Goal: Book appointment/travel/reservation

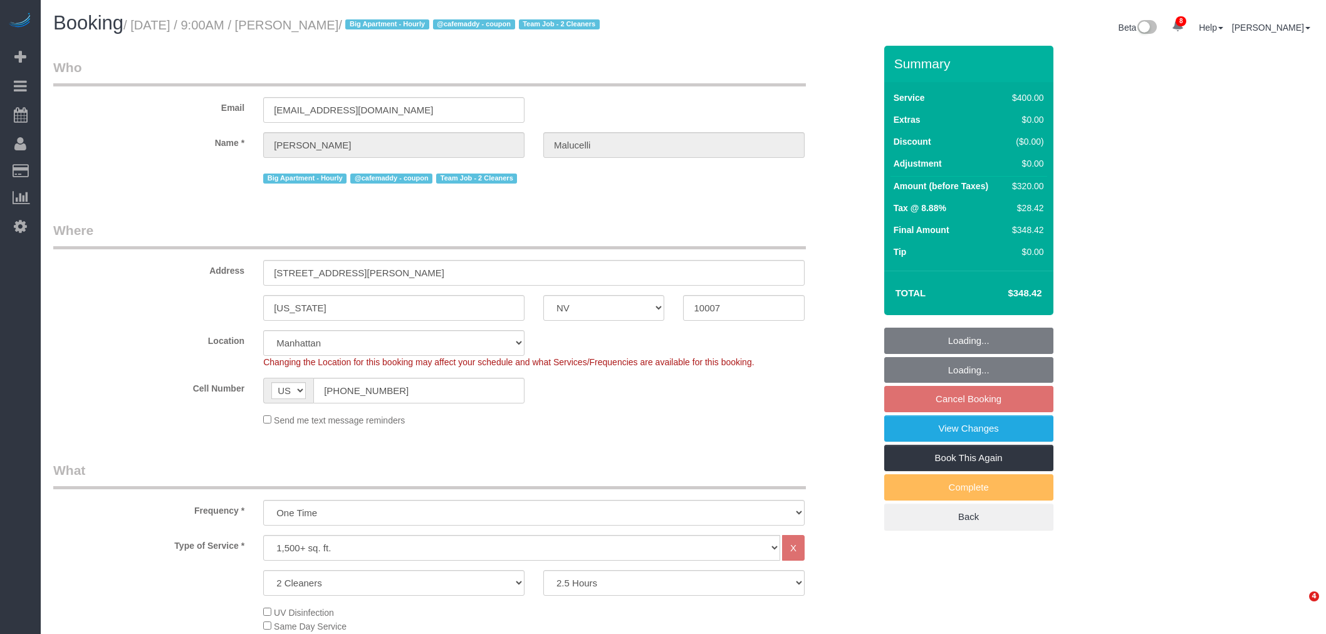
select select "NV"
select select "150"
select select "string:stripe-pm_1S2ecx4VGloSiKo7WvMfap5Y"
select select "number:57"
select select "number:72"
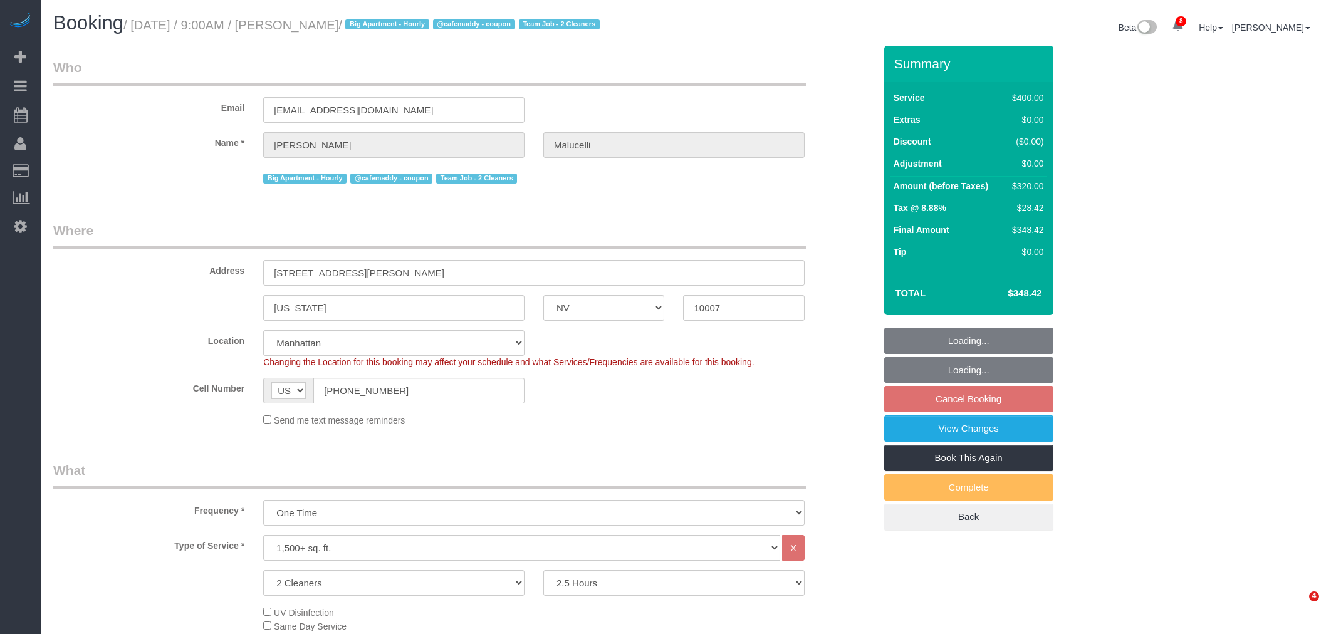
select select "number:15"
select select "number:5"
select select "object:1340"
select select "spot2"
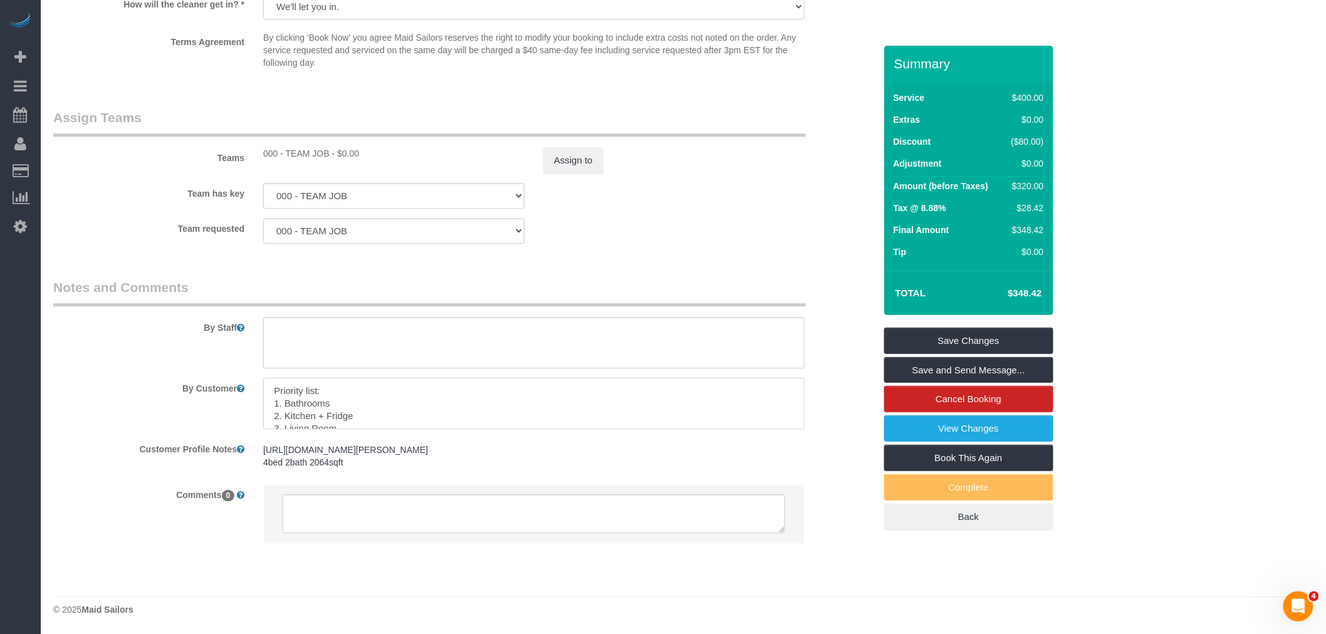
scroll to position [25, 0]
click at [749, 235] on div "Team requested 000 - TEAM JOB 000- [PERSON_NAME] 000 - Partnerships 1 - [PERSON…" at bounding box center [464, 231] width 841 height 26
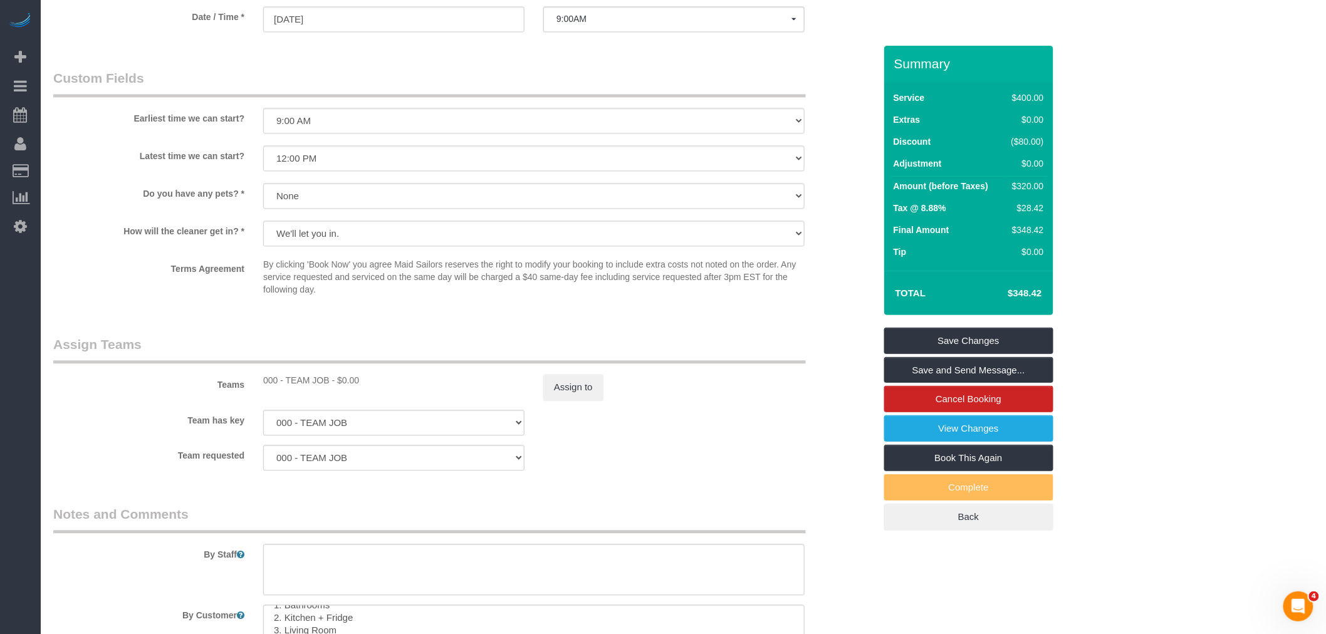
scroll to position [1030, 0]
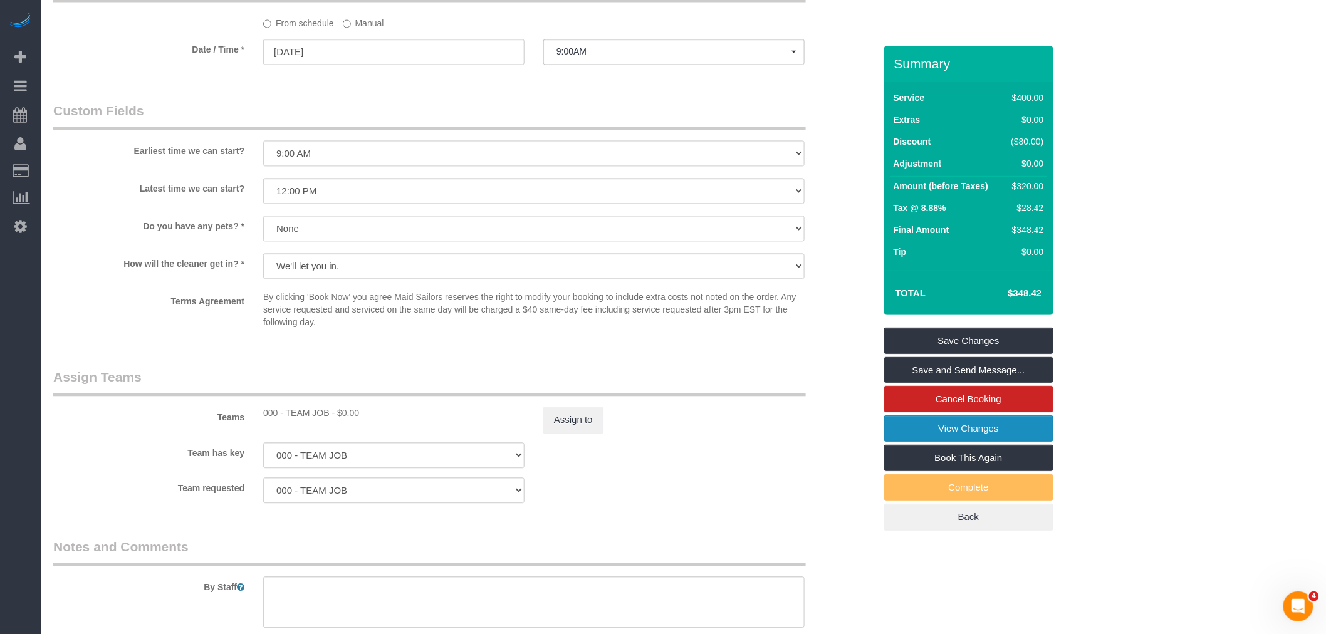
click at [964, 437] on link "View Changes" at bounding box center [969, 429] width 169 height 26
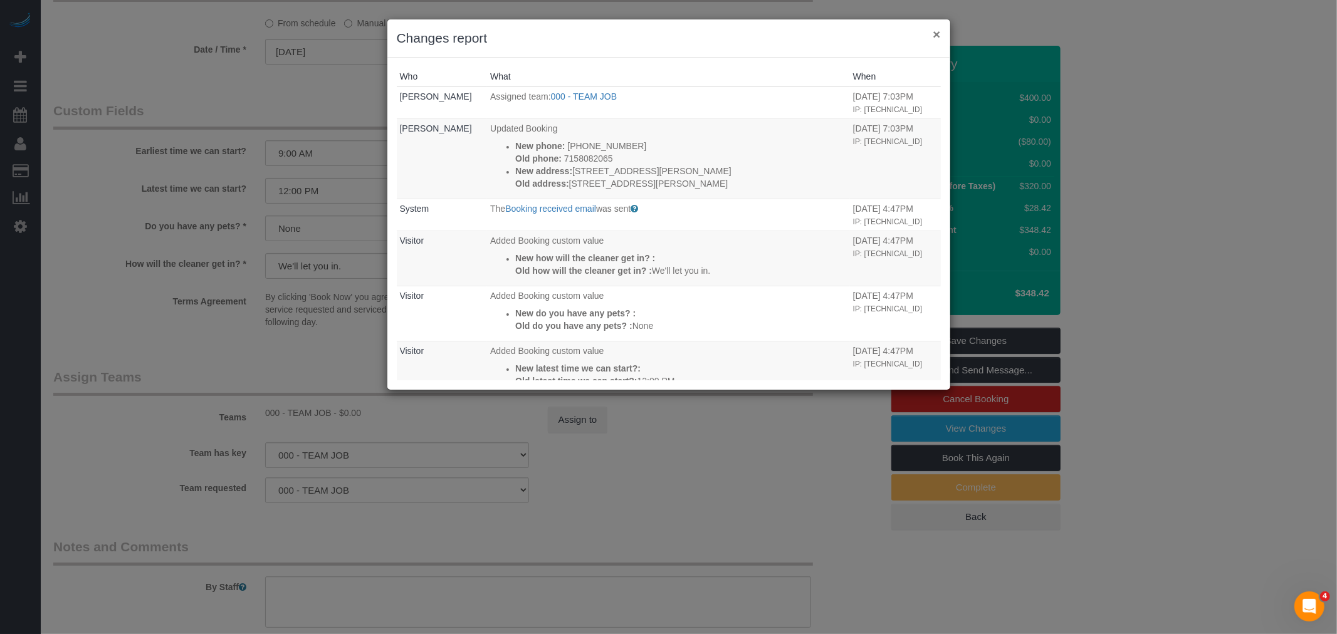
click at [938, 33] on button "×" at bounding box center [937, 34] width 8 height 13
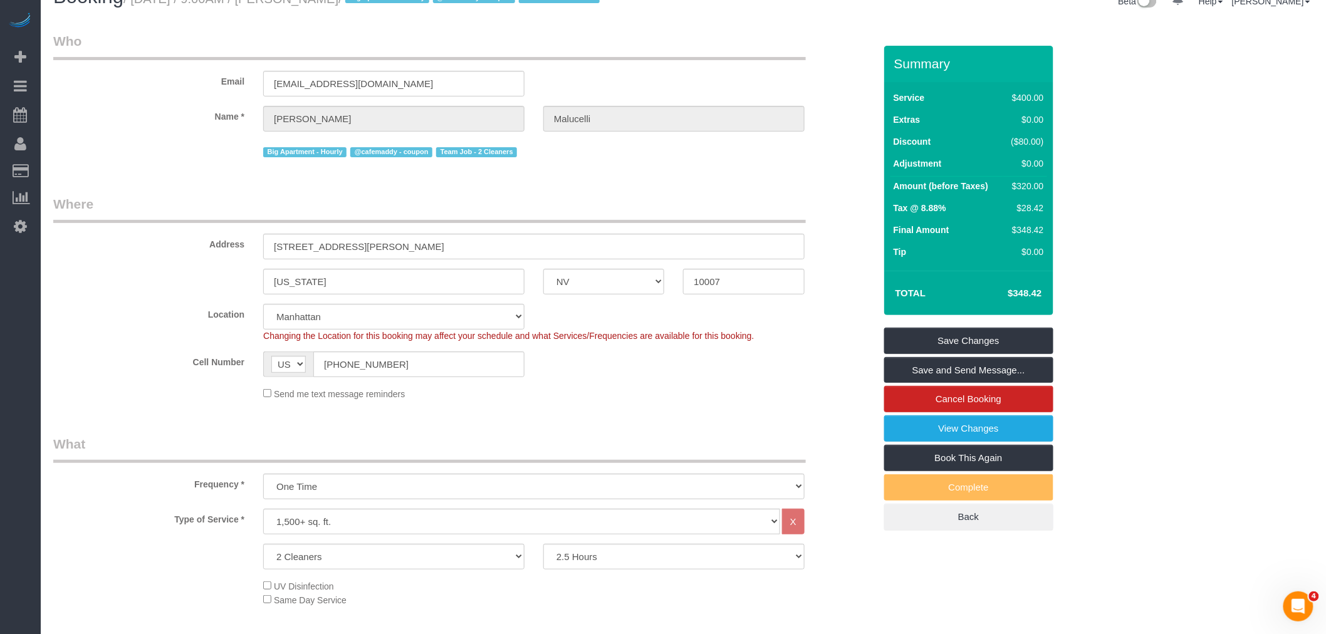
scroll to position [0, 0]
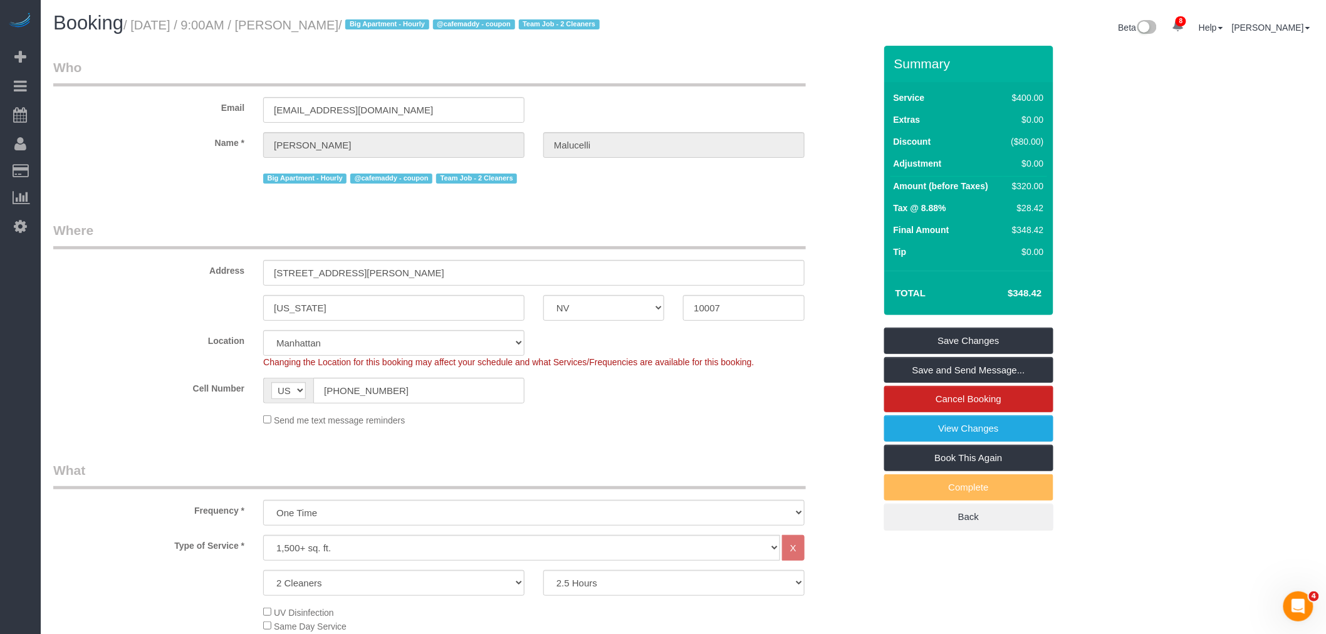
drag, startPoint x: 654, startPoint y: 98, endPoint x: 639, endPoint y: 190, distance: 92.7
click at [654, 87] on legend "Who" at bounding box center [429, 72] width 753 height 28
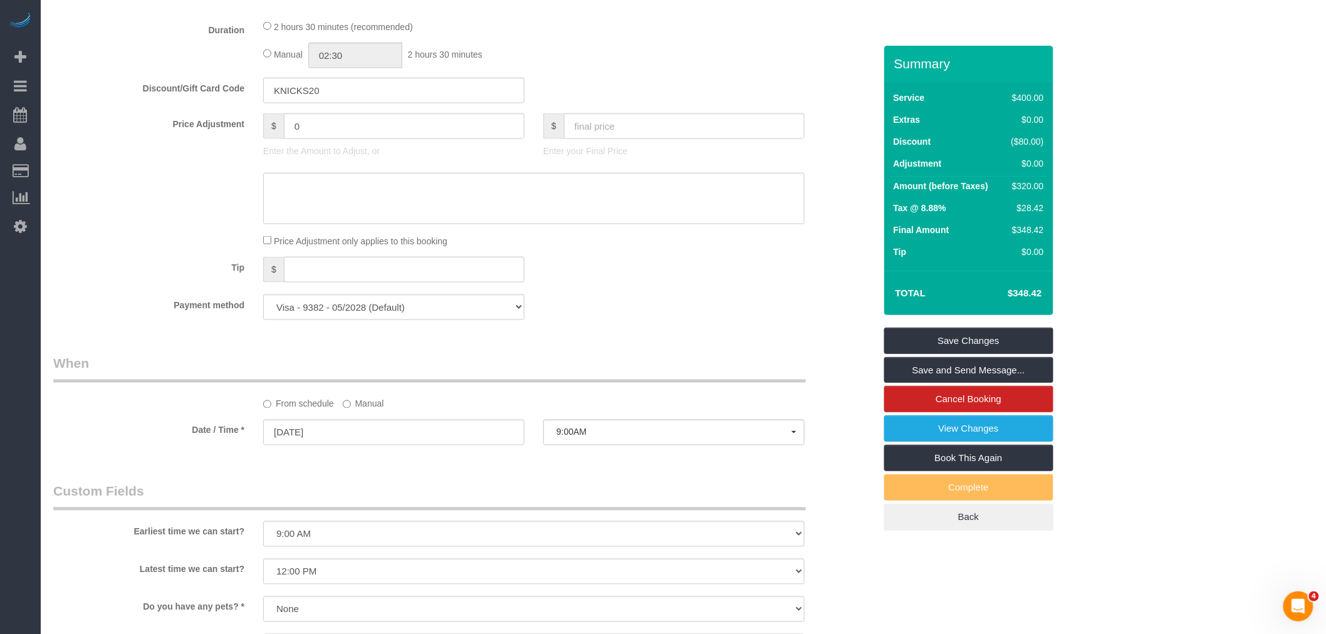
scroll to position [766, 0]
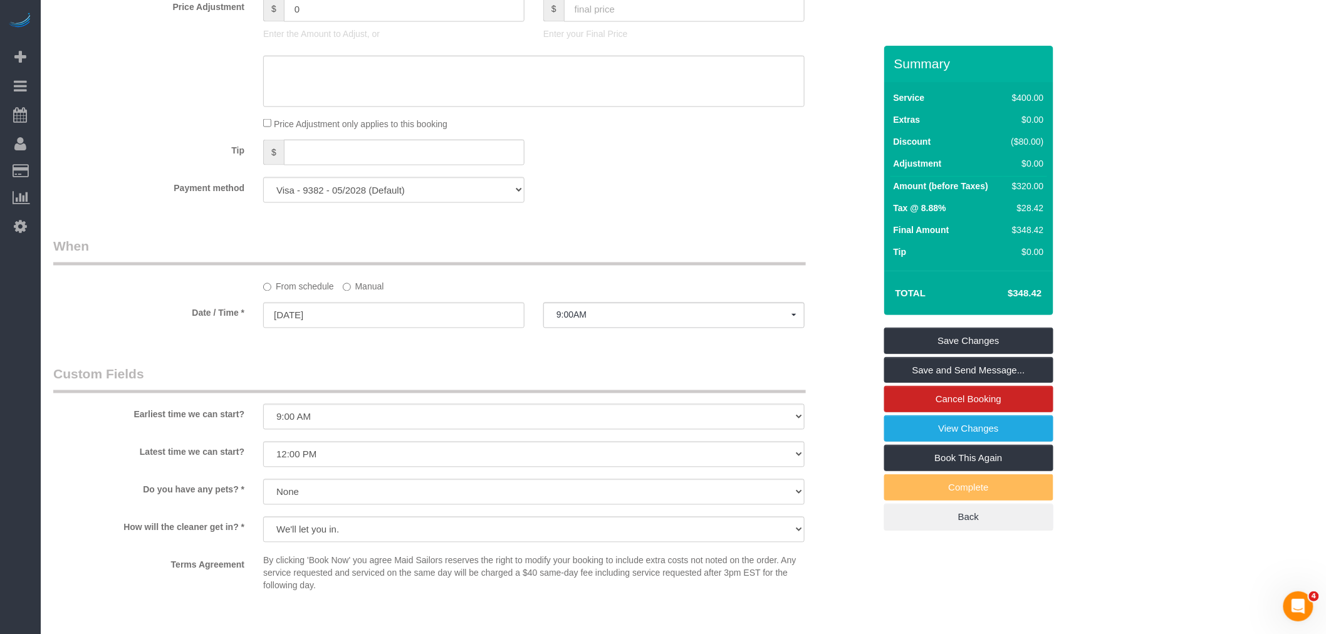
drag, startPoint x: 690, startPoint y: 242, endPoint x: 688, endPoint y: 270, distance: 28.2
click at [690, 242] on div "Who Email [EMAIL_ADDRESS][DOMAIN_NAME] Name * [PERSON_NAME] Big Apartment - Hou…" at bounding box center [464, 197] width 841 height 1834
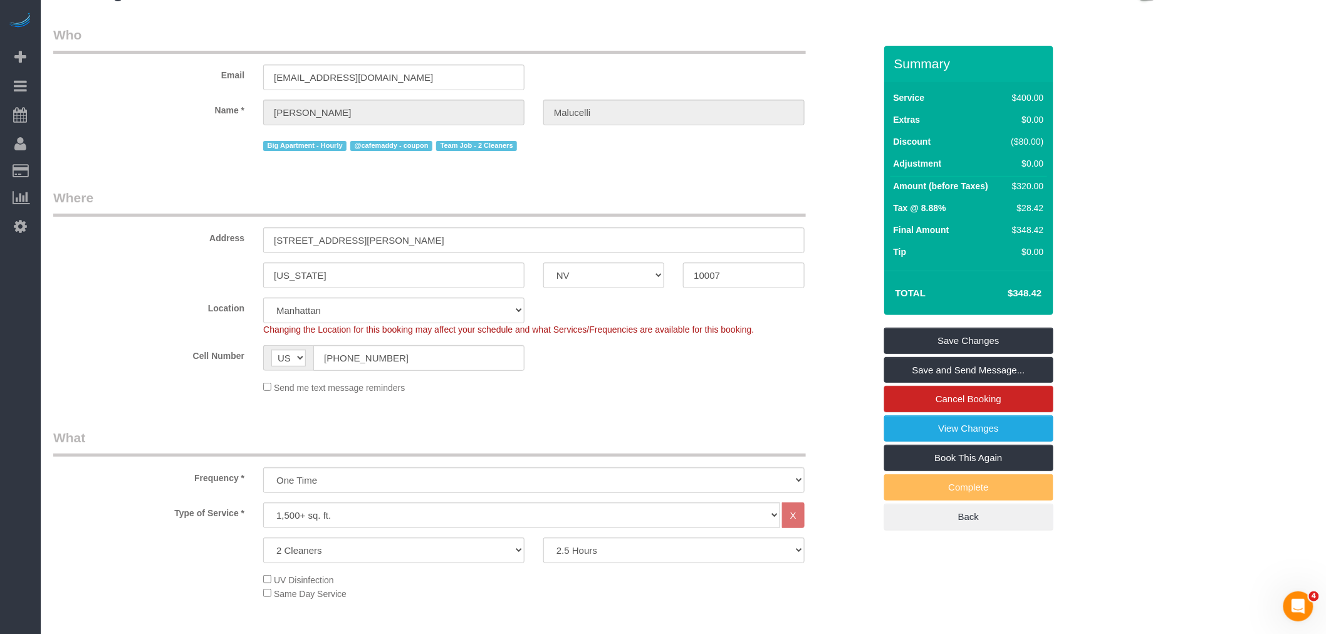
scroll to position [0, 0]
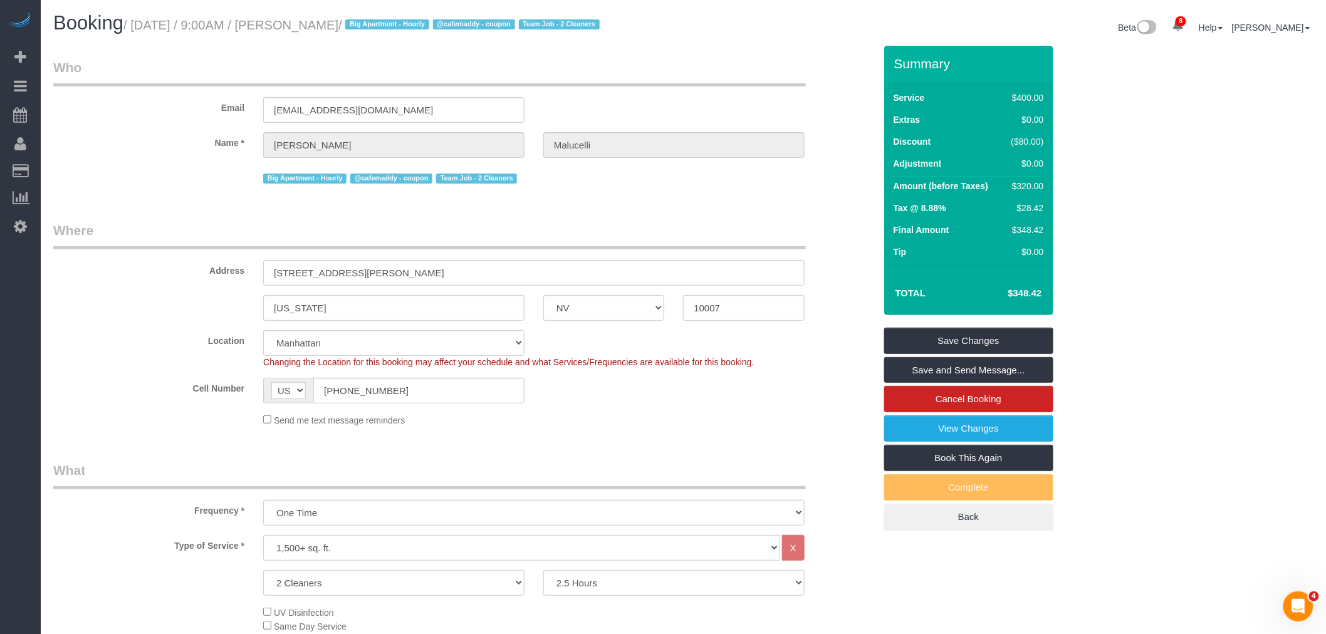
click at [660, 87] on legend "Who" at bounding box center [429, 72] width 753 height 28
click at [941, 384] on link "Save and Send Message..." at bounding box center [969, 370] width 169 height 26
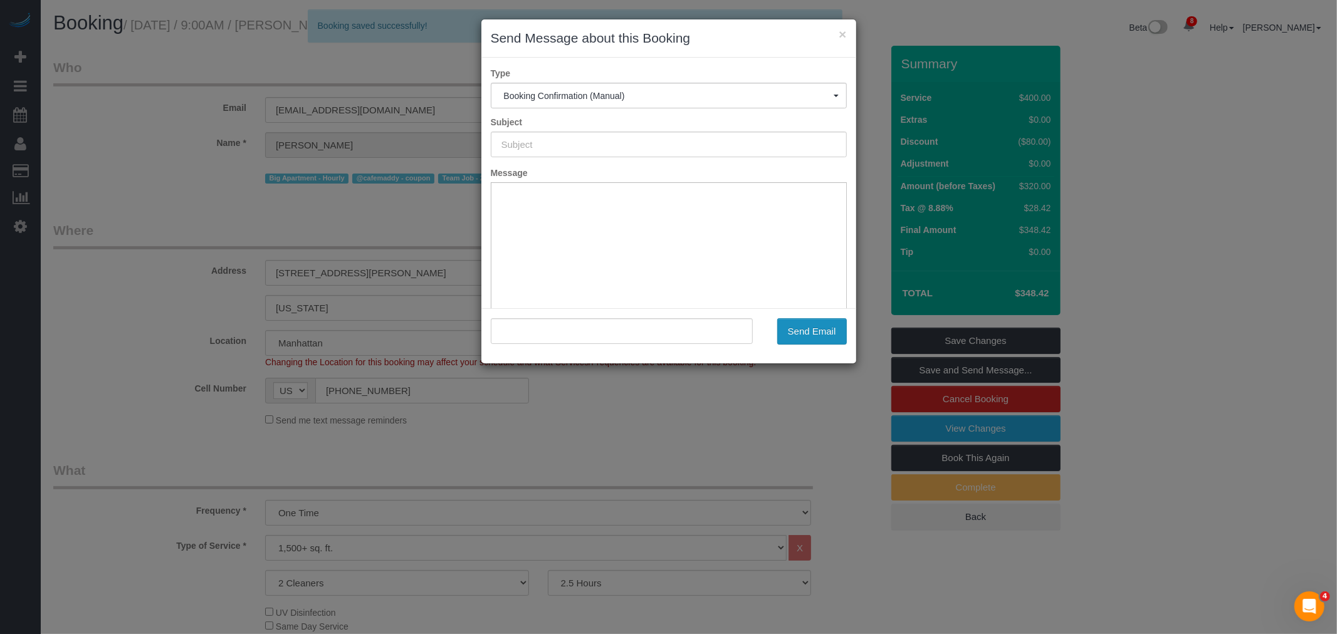
type input "Cleaning Confirmed for [DATE] 9:00am"
type input ""[PERSON_NAME]" <[EMAIL_ADDRESS][DOMAIN_NAME]>"
click at [809, 322] on button "Send Email" at bounding box center [812, 331] width 70 height 26
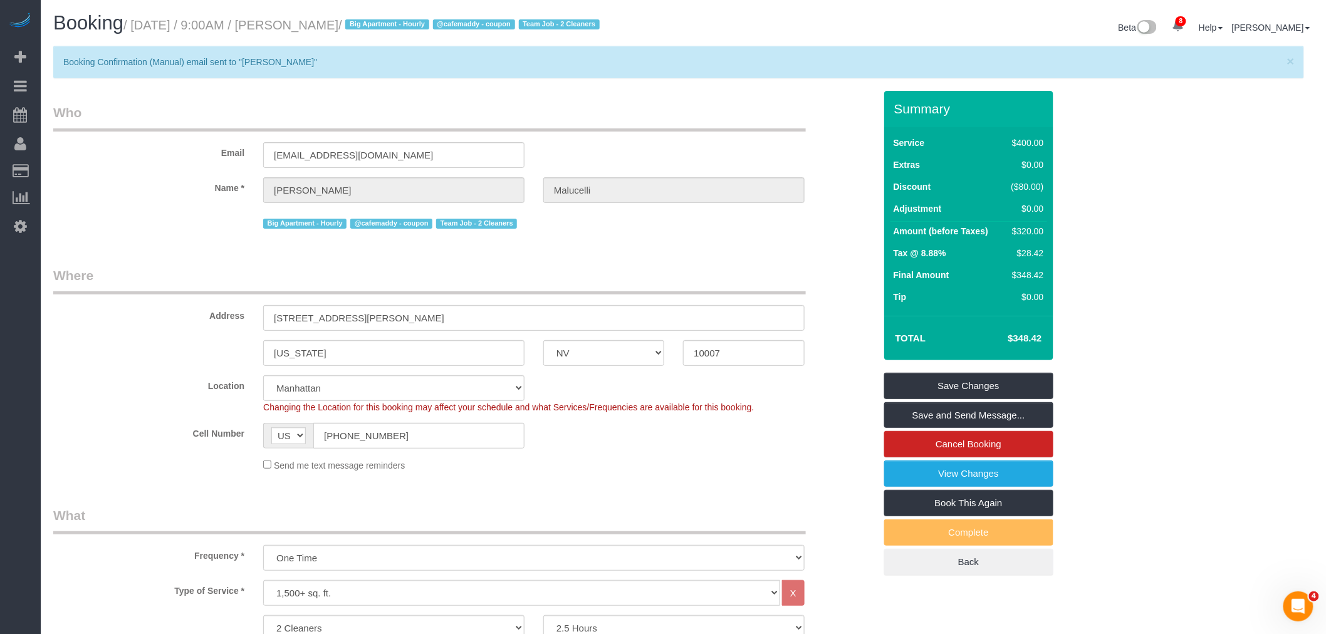
drag, startPoint x: 760, startPoint y: 123, endPoint x: 912, endPoint y: 75, distance: 159.0
click at [764, 123] on legend "Who" at bounding box center [429, 117] width 753 height 28
